Goal: Book appointment/travel/reservation

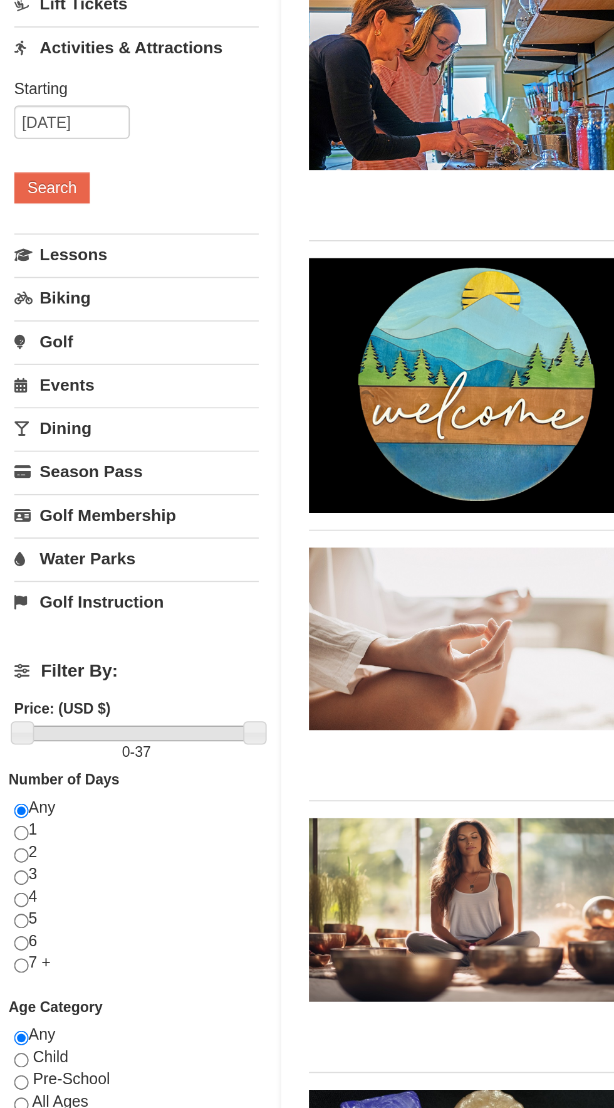
click at [40, 468] on link "Water Parks" at bounding box center [82, 466] width 138 height 23
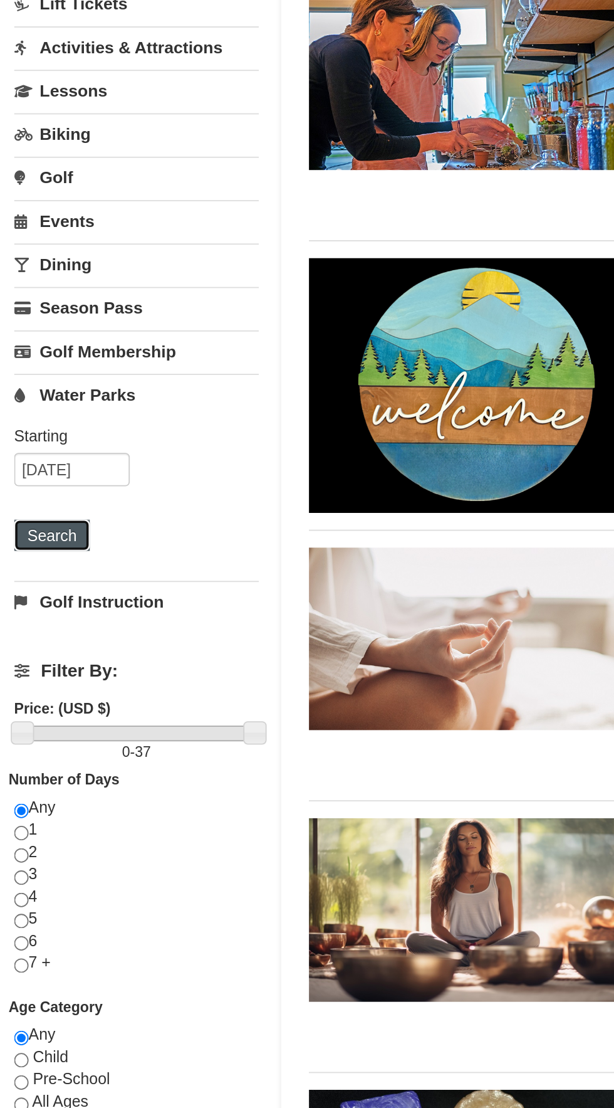
click at [30, 449] on button "Search" at bounding box center [34, 454] width 43 height 18
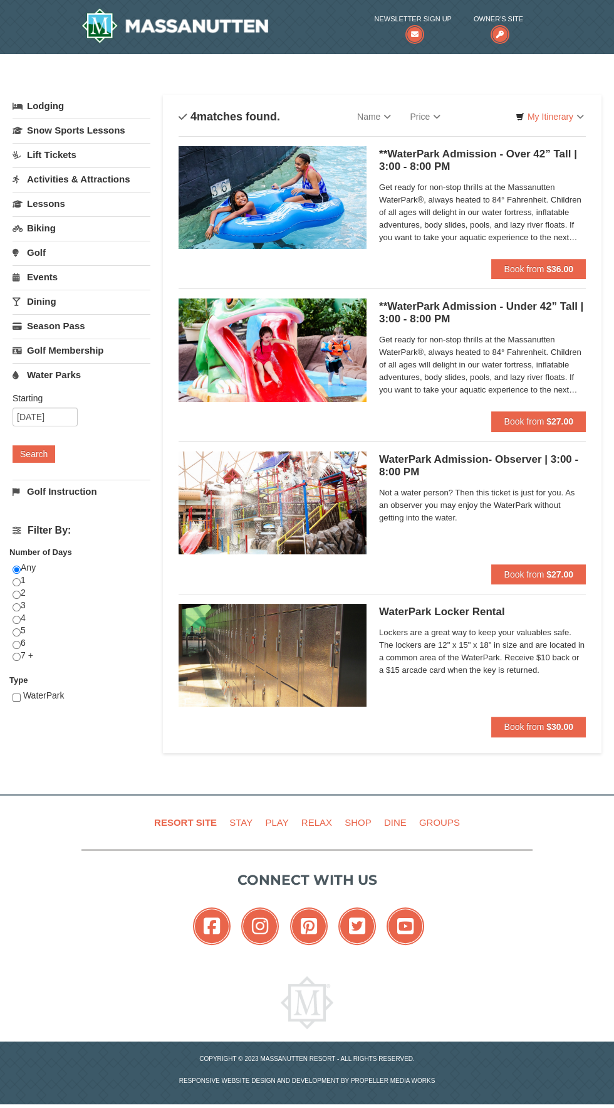
select select "9"
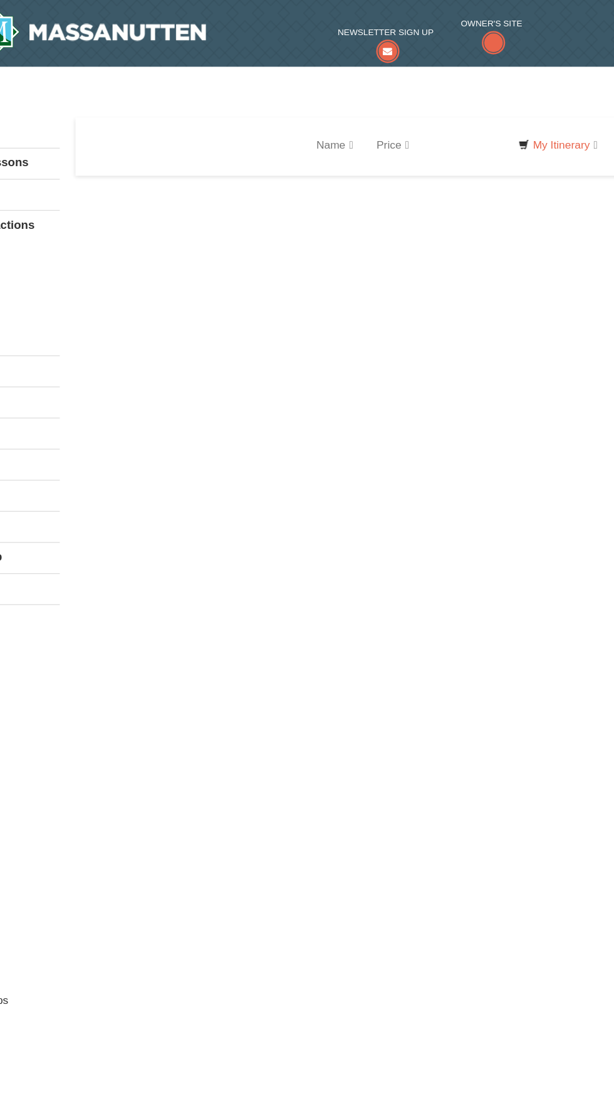
select select "9"
